Goal: Entertainment & Leisure: Consume media (video, audio)

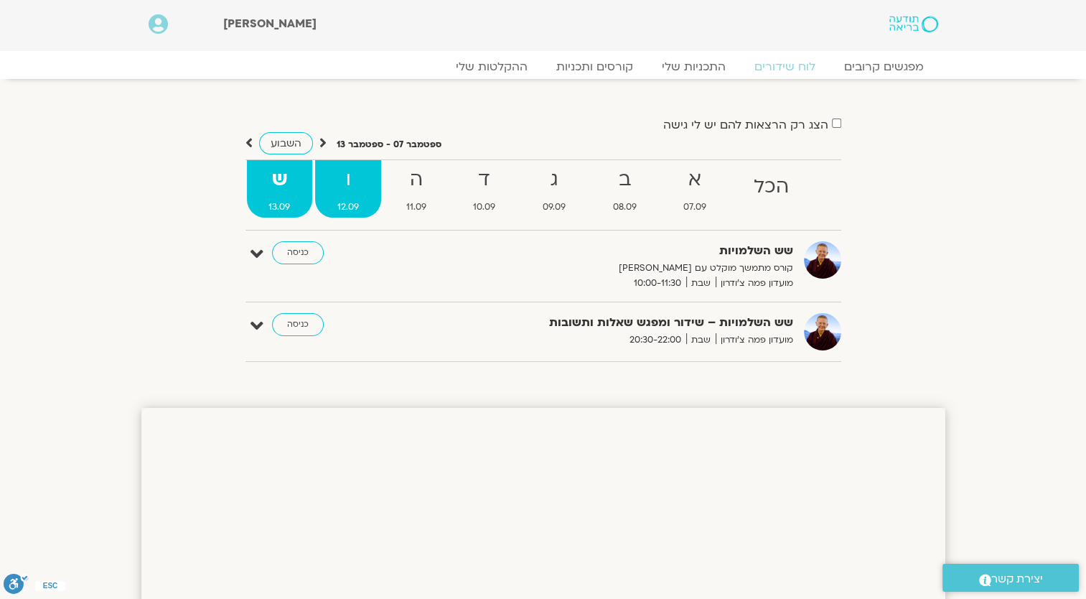
click at [360, 191] on strong "ו" at bounding box center [348, 180] width 66 height 32
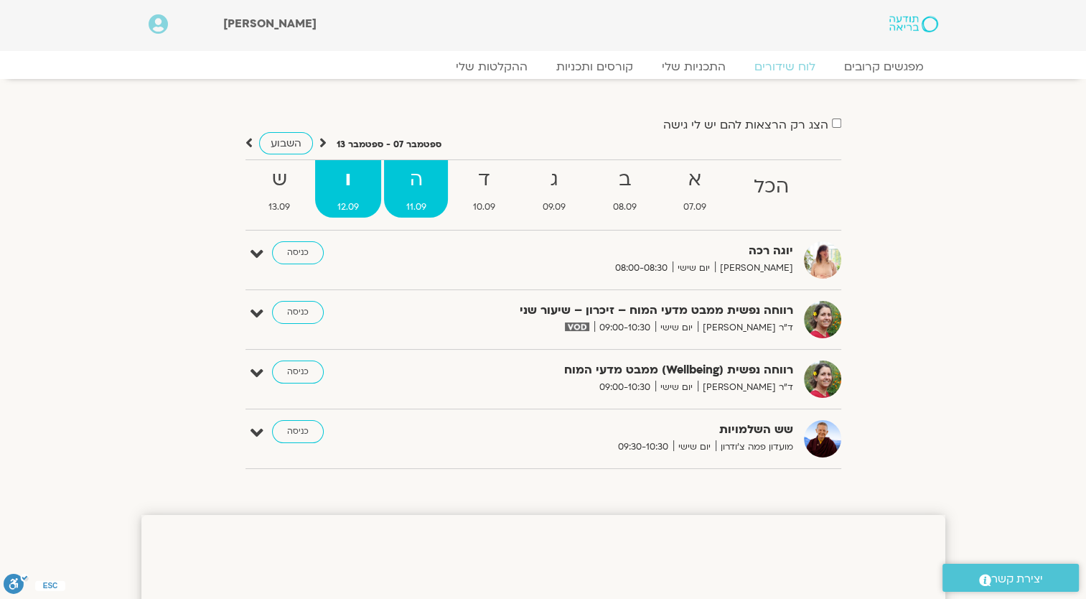
click at [406, 194] on strong "ה" at bounding box center [416, 180] width 65 height 32
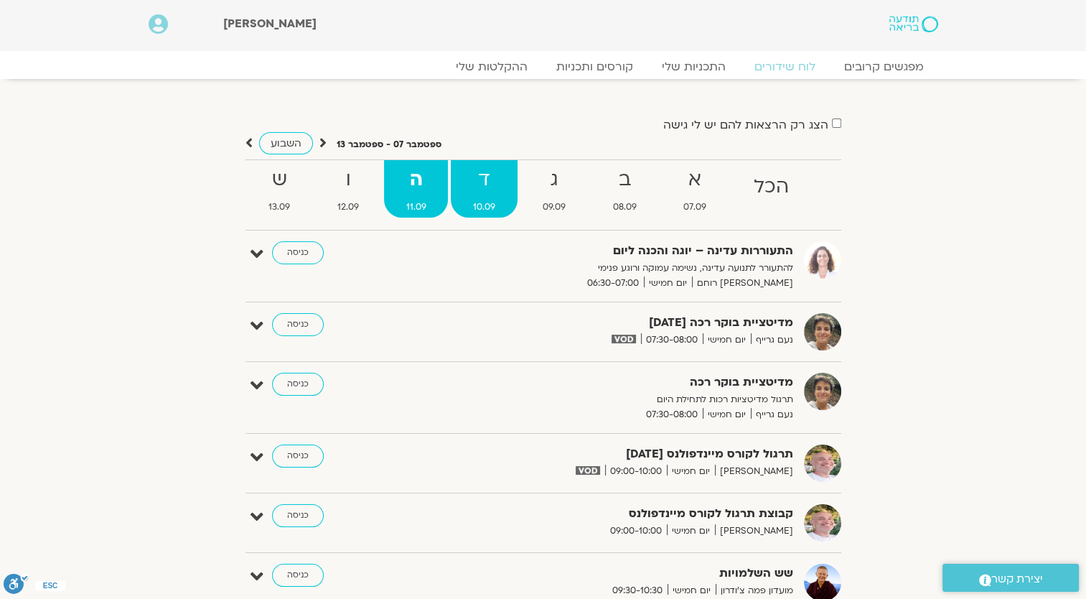
click at [500, 200] on span "10.09" at bounding box center [484, 207] width 67 height 15
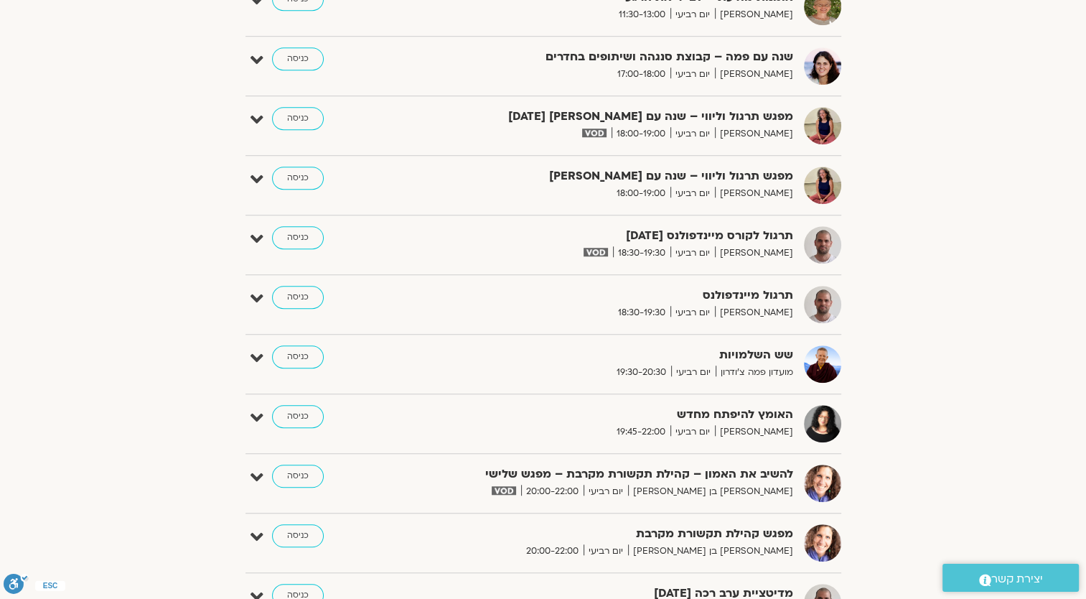
scroll to position [933, 0]
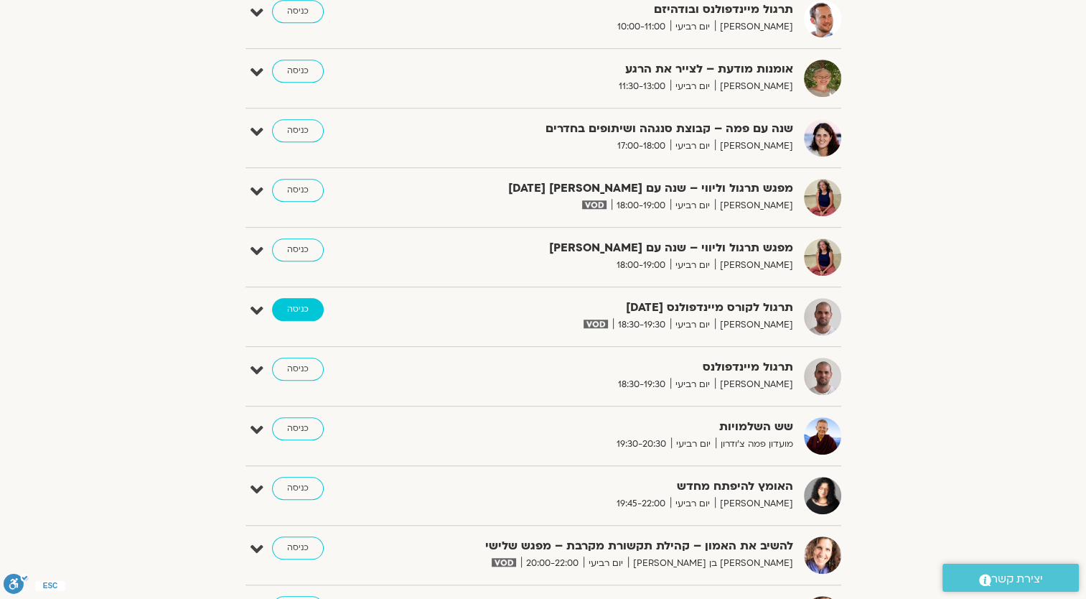
click at [303, 312] on link "כניסה" at bounding box center [298, 309] width 52 height 23
